Goal: Information Seeking & Learning: Learn about a topic

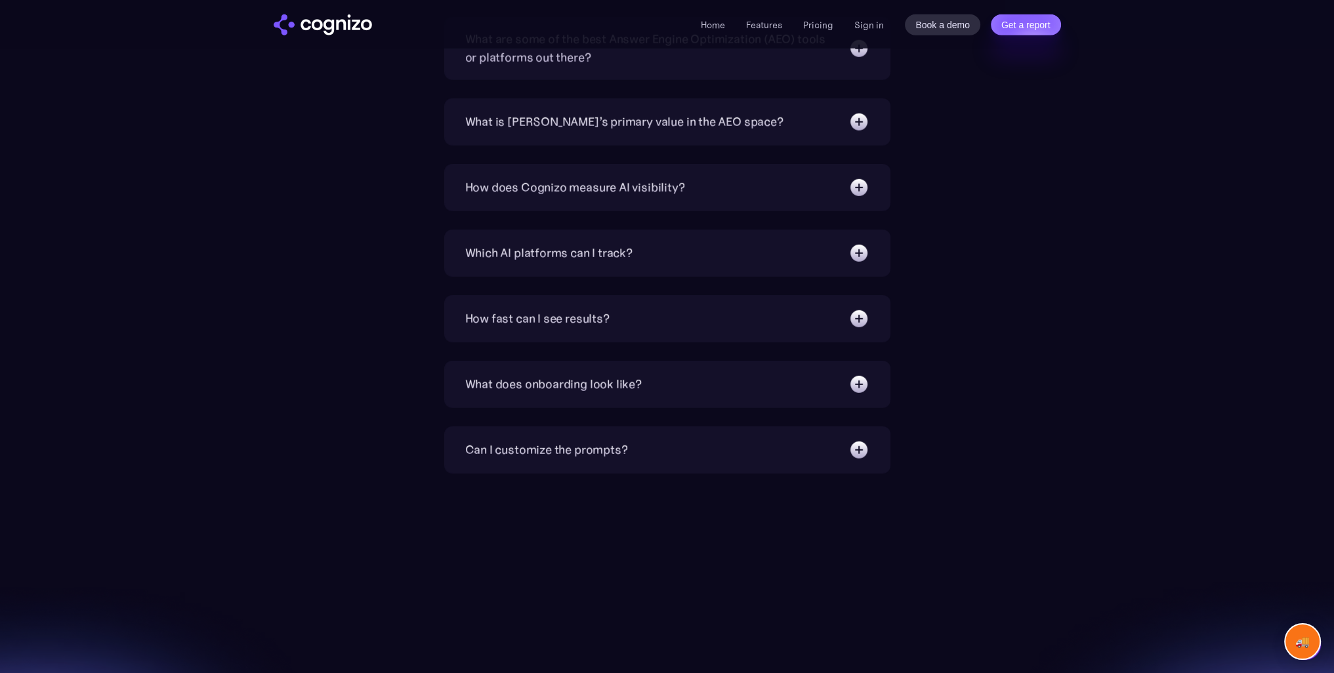
scroll to position [4855, 0]
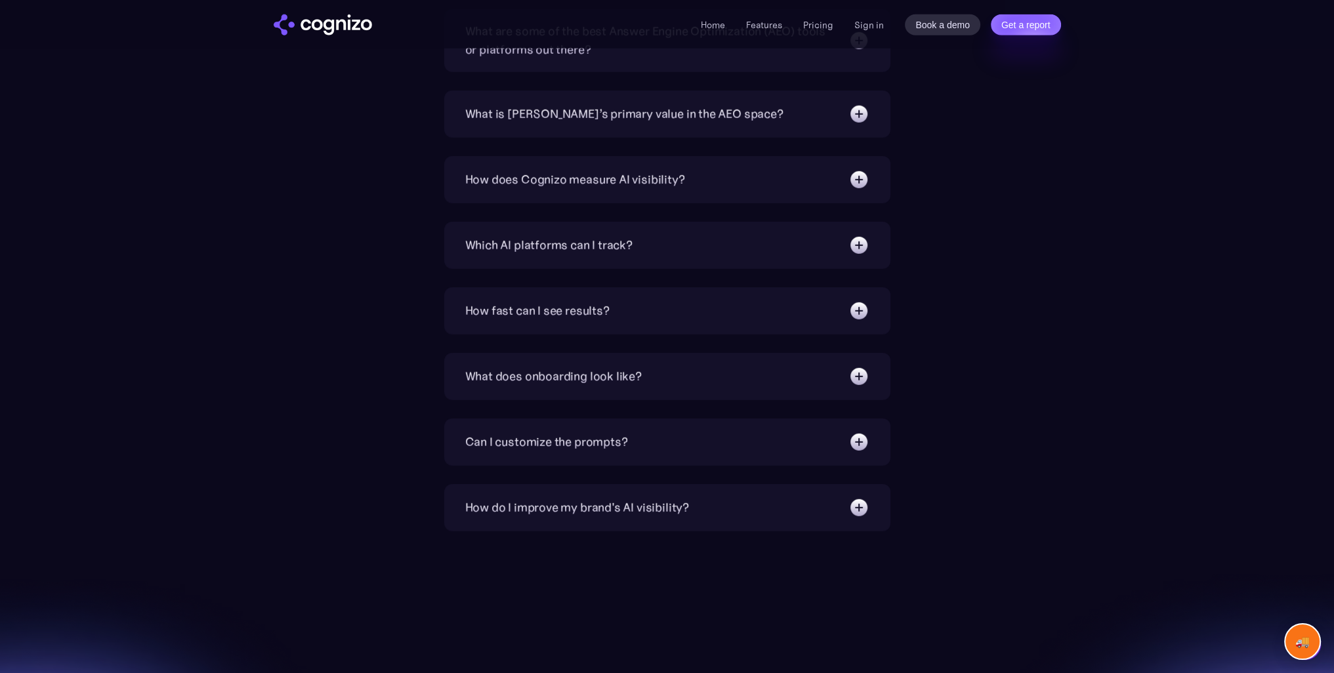
click at [598, 115] on div "What is [PERSON_NAME]’s primary value in the AEO space?" at bounding box center [624, 114] width 318 height 18
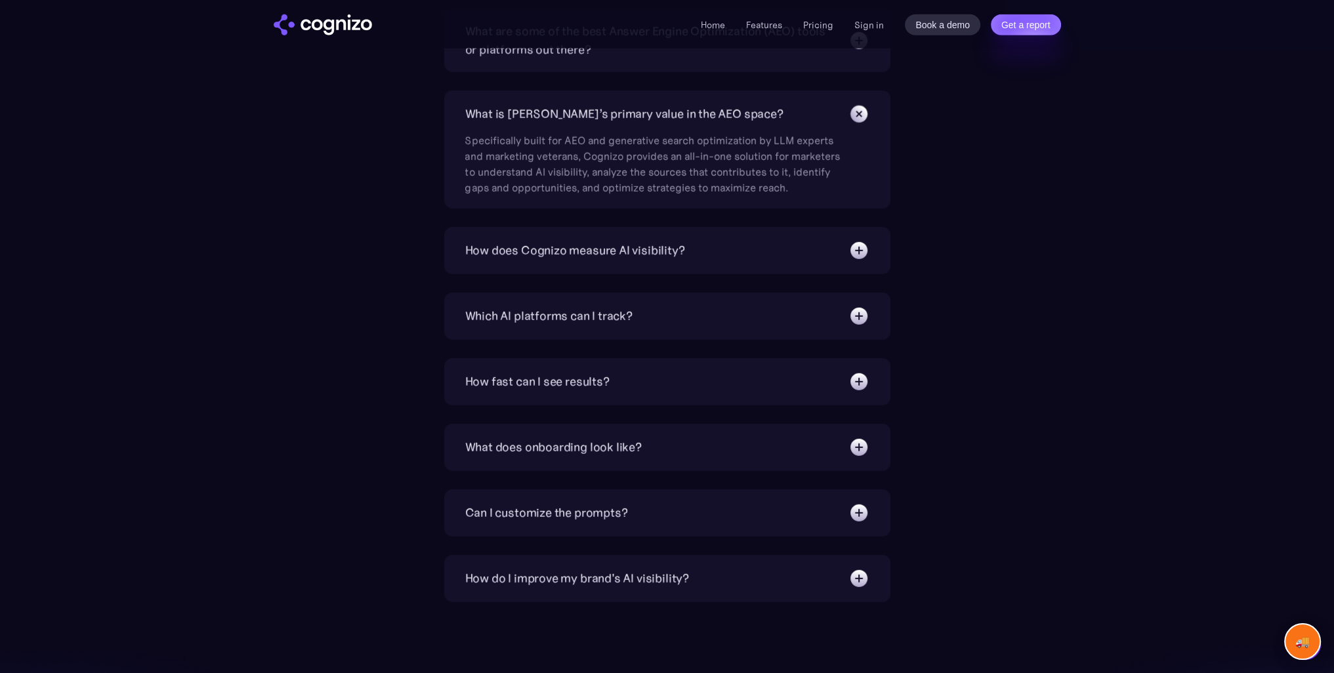
click at [615, 250] on div "How does Cognizo measure AI visibility?" at bounding box center [575, 250] width 220 height 18
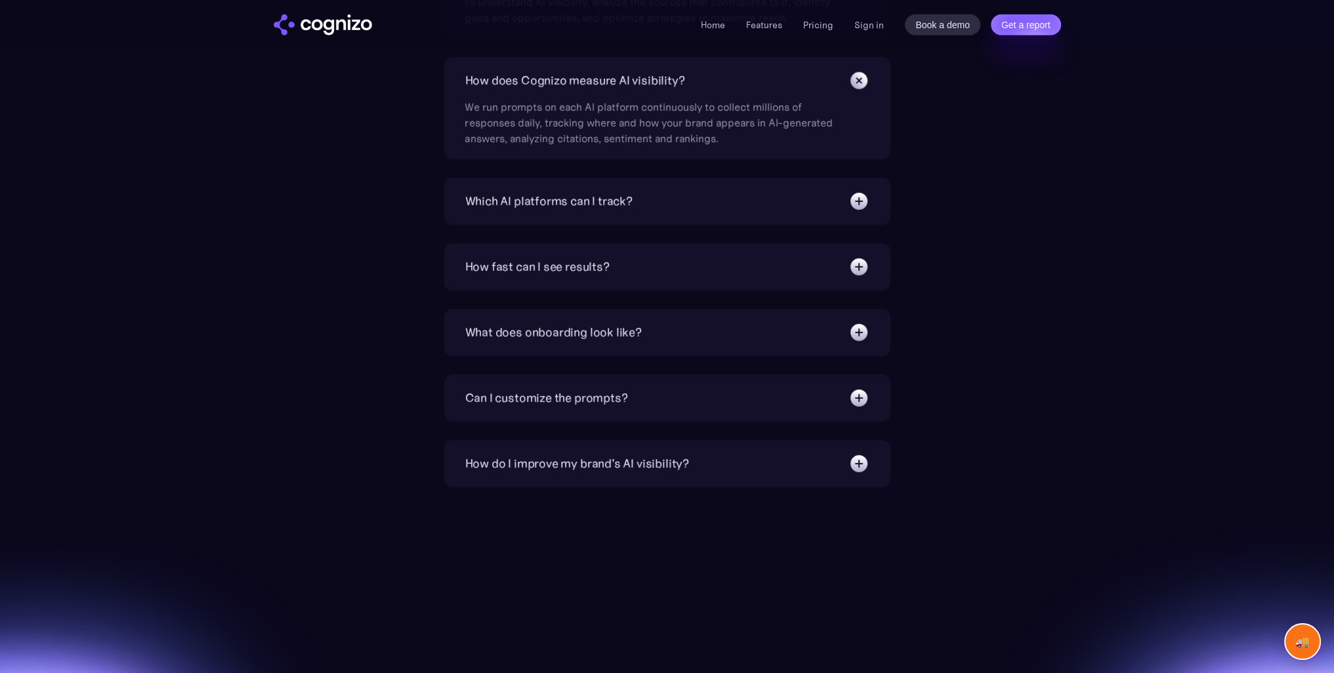
scroll to position [5052, 0]
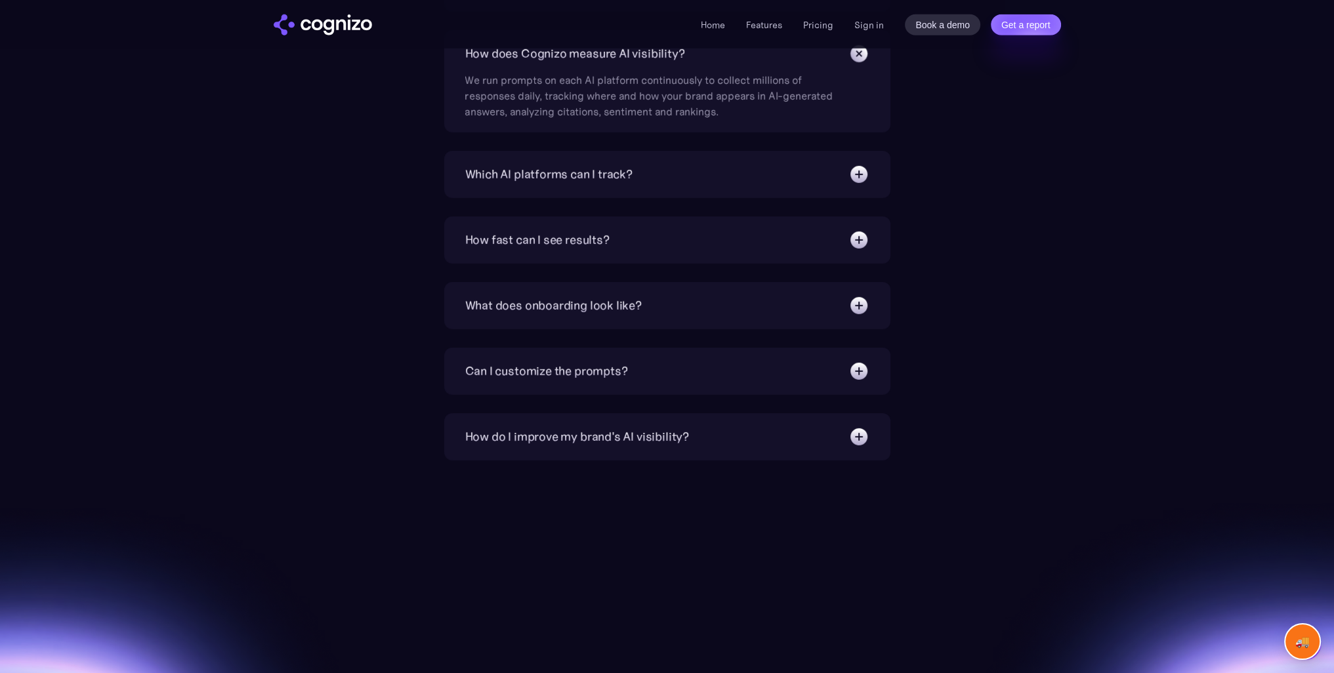
click at [638, 167] on div "Which AI platforms can I track?" at bounding box center [667, 174] width 404 height 21
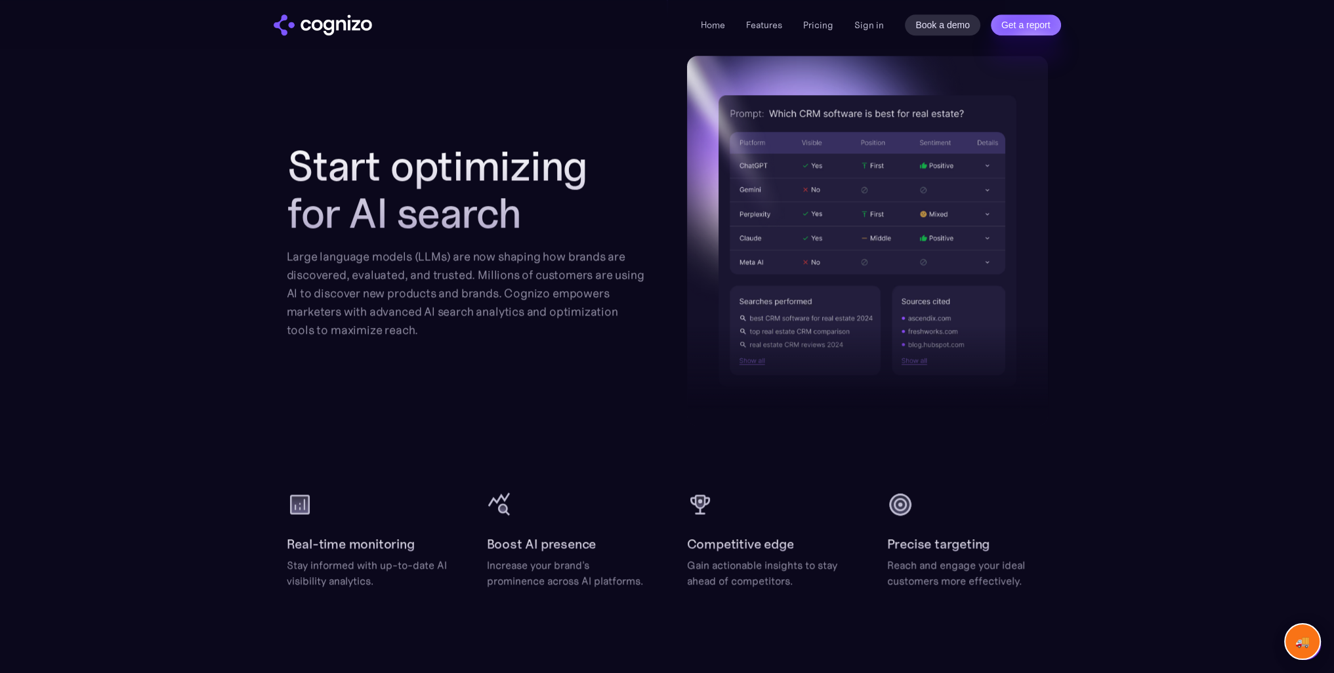
scroll to position [1509, 0]
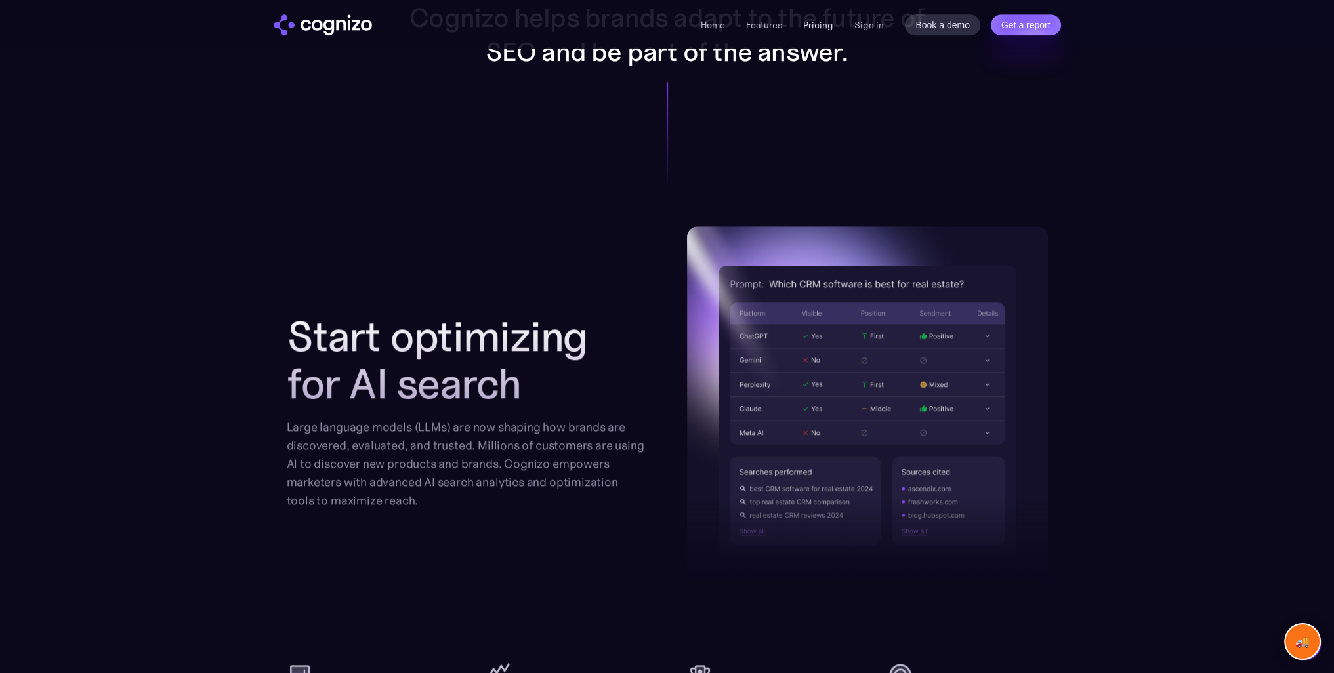
click at [820, 26] on link "Pricing" at bounding box center [818, 25] width 30 height 12
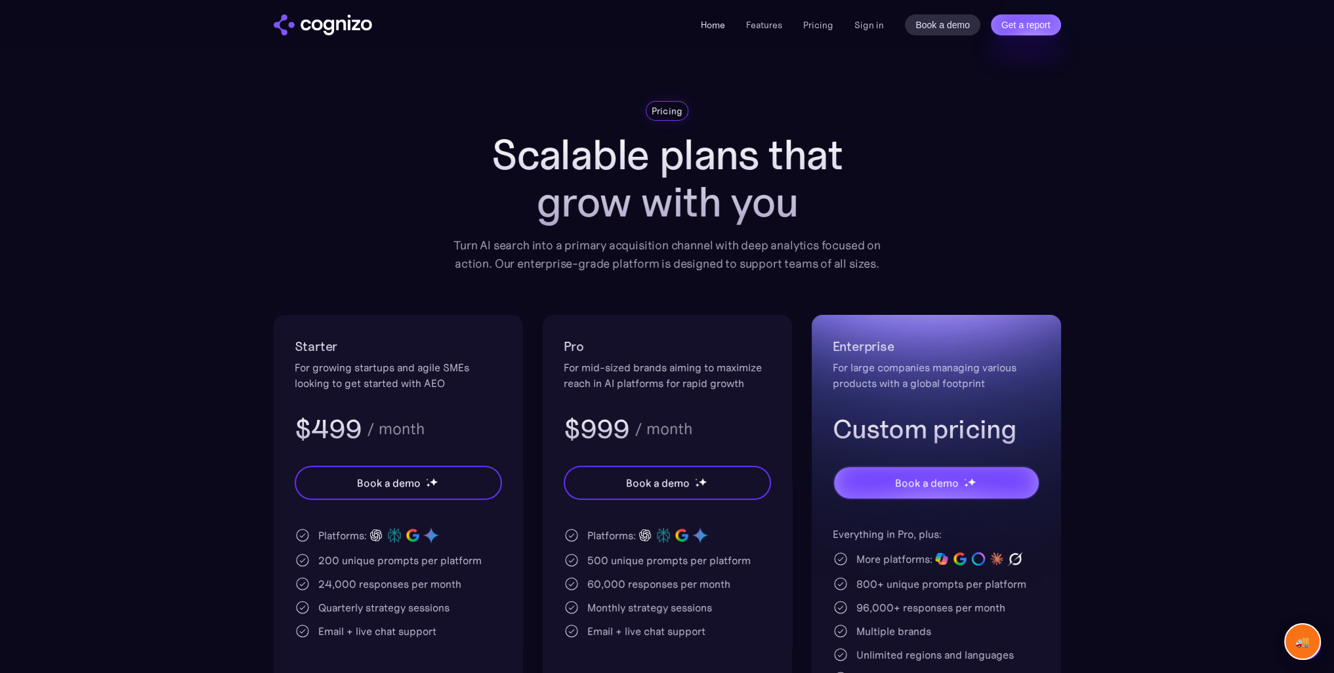
click at [718, 24] on link "Home" at bounding box center [713, 25] width 24 height 12
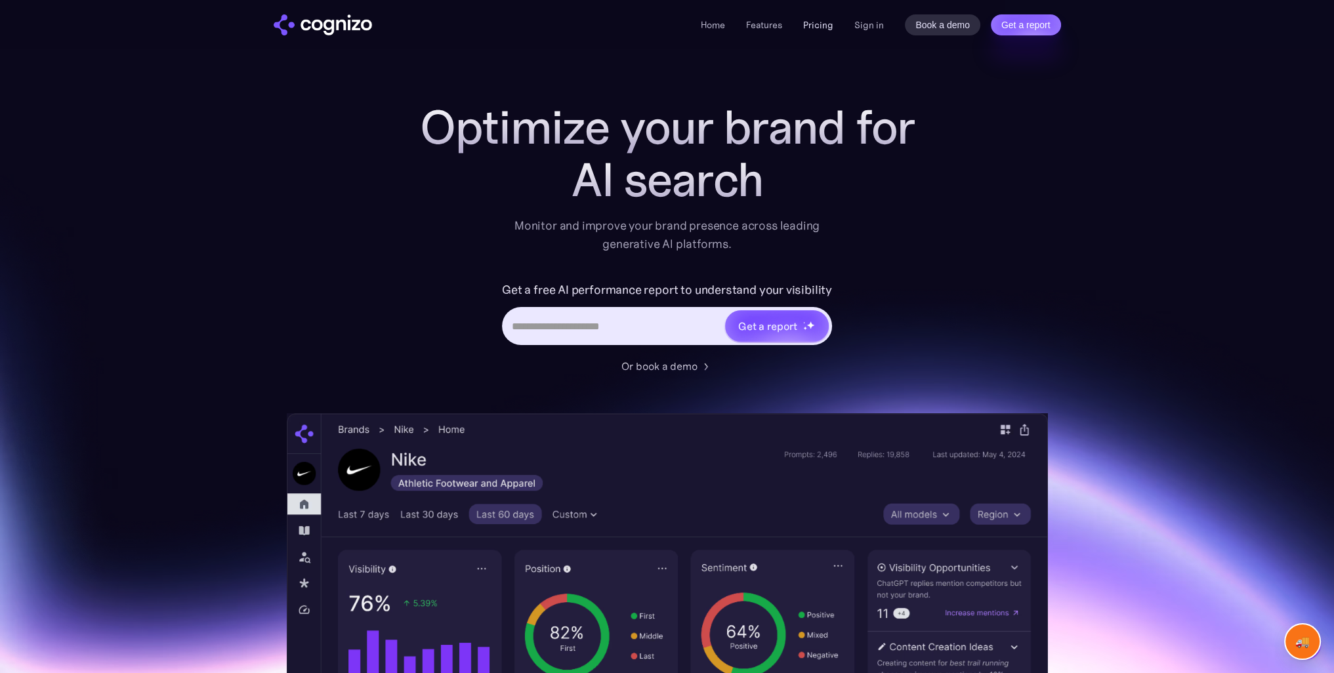
click at [825, 26] on link "Pricing" at bounding box center [818, 25] width 30 height 12
